Goal: Transaction & Acquisition: Download file/media

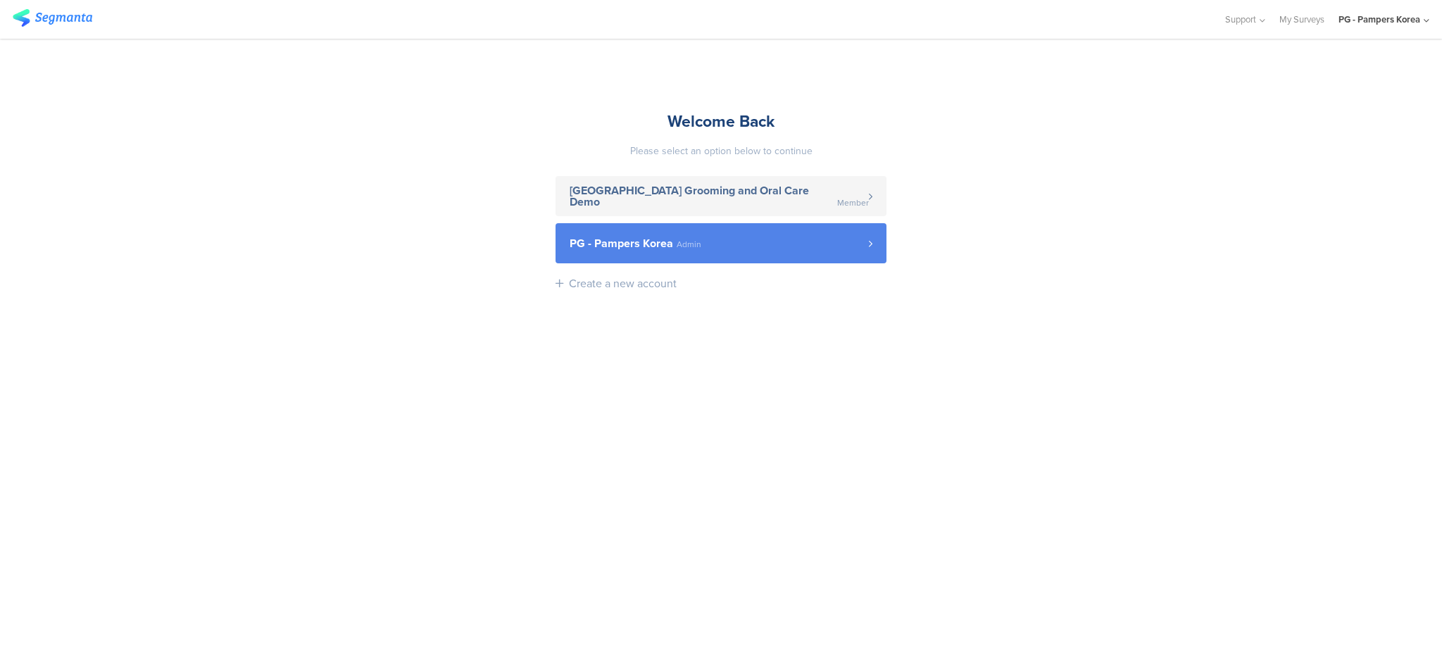
click at [881, 254] on link "PG - Pampers Korea Admin" at bounding box center [721, 243] width 331 height 40
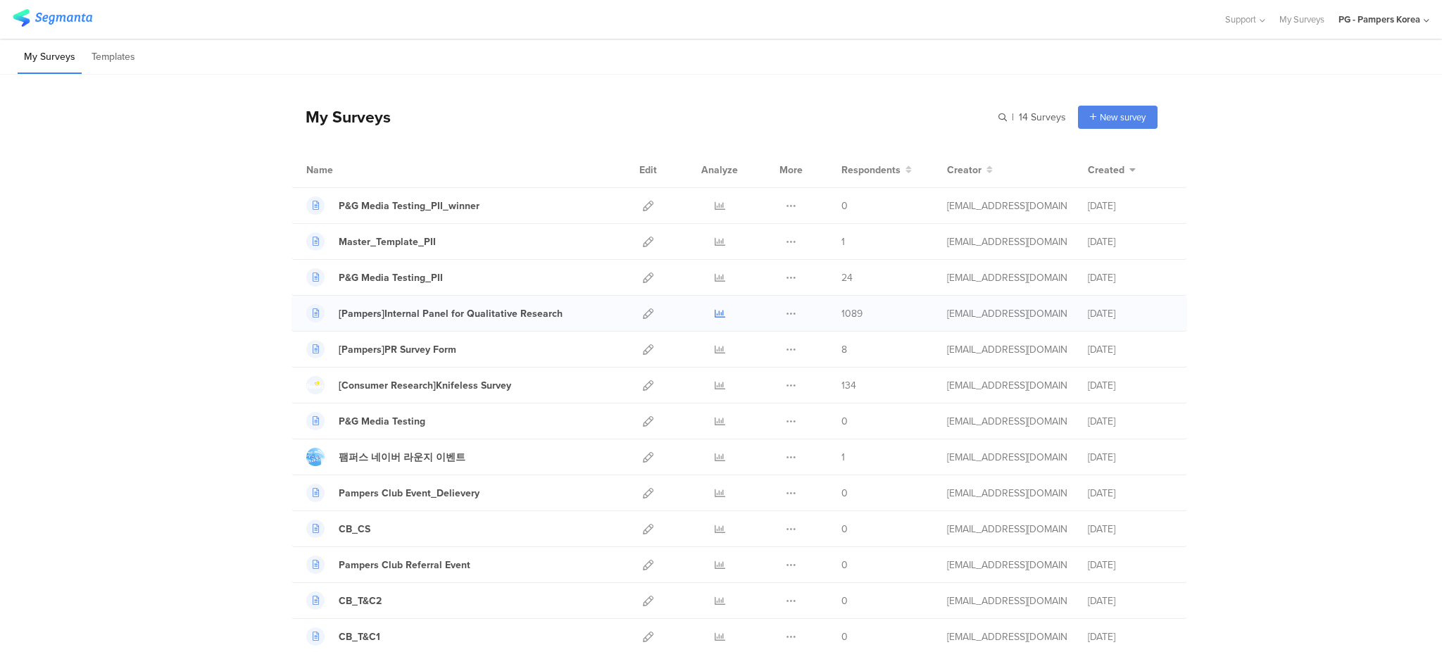
click at [715, 315] on icon at bounding box center [720, 313] width 11 height 11
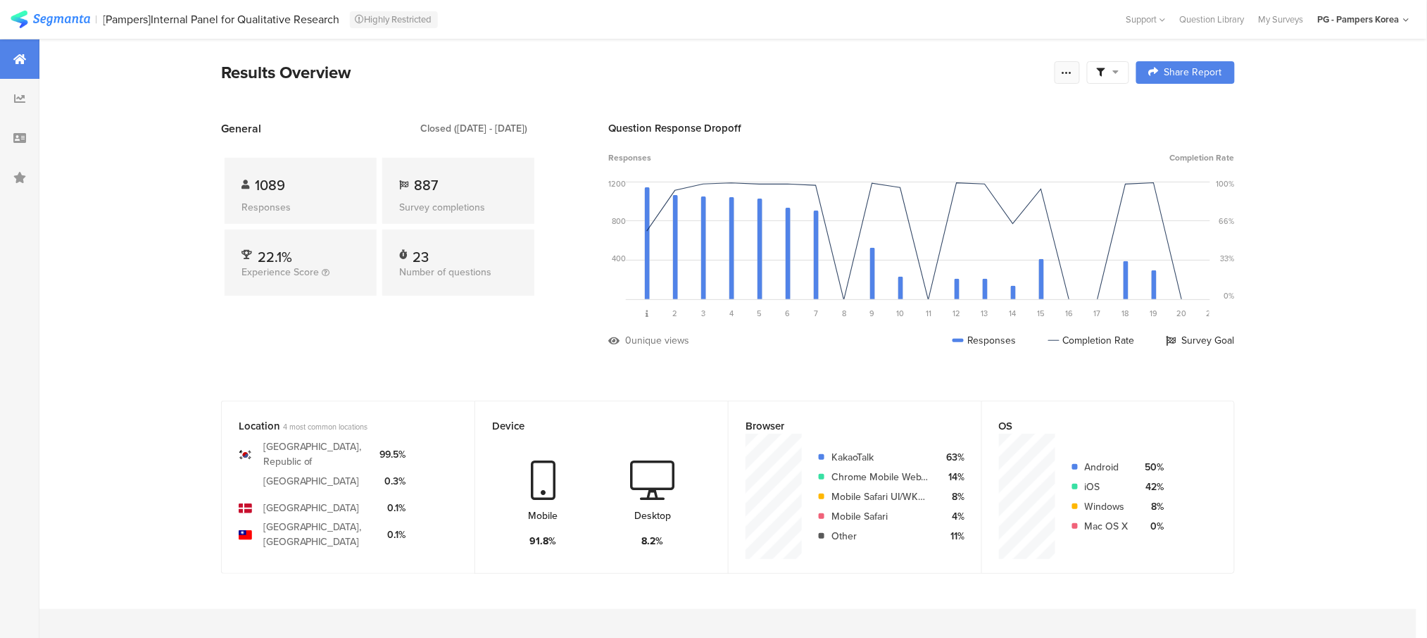
click at [1073, 68] on icon at bounding box center [1067, 72] width 11 height 11
click at [932, 219] on span "Export Results" at bounding box center [923, 214] width 63 height 15
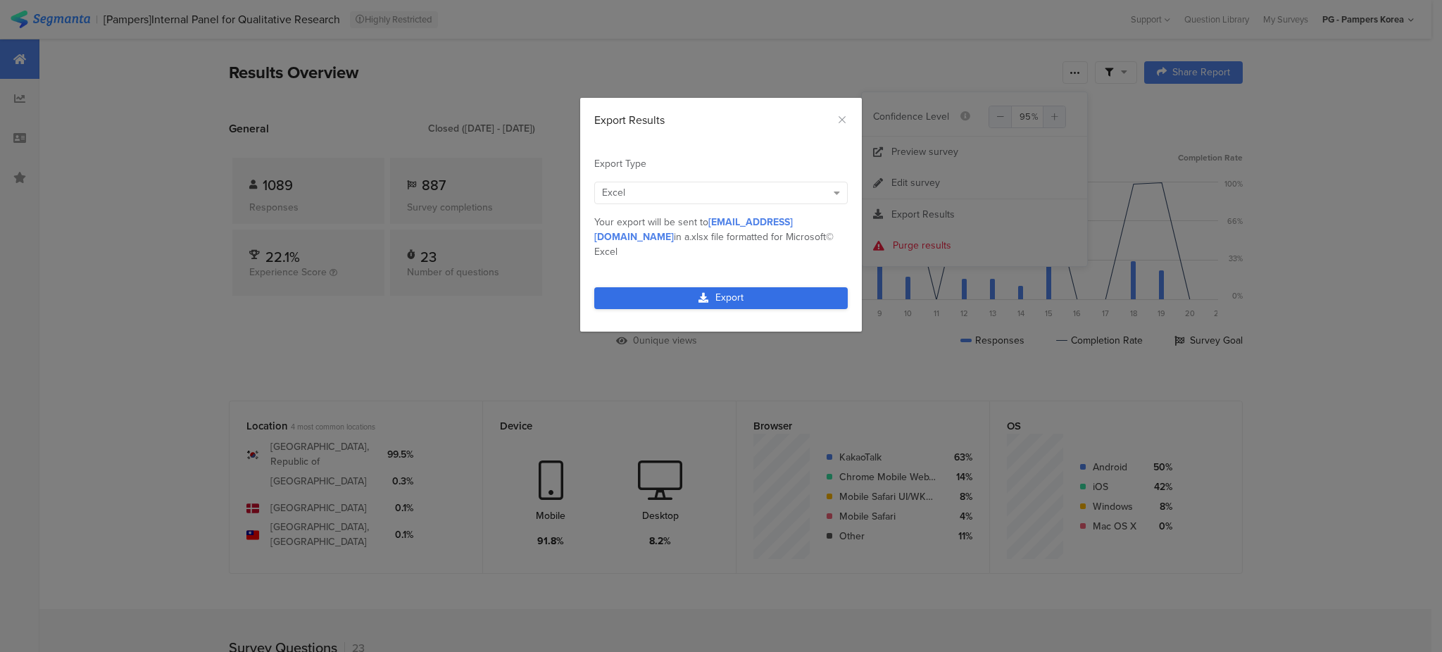
click at [742, 287] on link "Export" at bounding box center [721, 298] width 254 height 22
